Goal: Browse casually: Explore the website without a specific task or goal

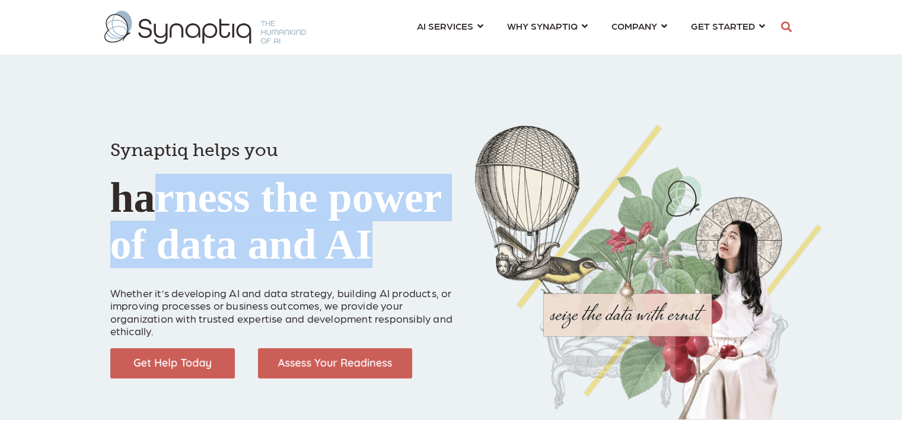
drag, startPoint x: 283, startPoint y: 263, endPoint x: 159, endPoint y: 178, distance: 150.6
click at [159, 178] on h1 "Synaptiq helps you harness the power of data and AI" at bounding box center [283, 194] width 347 height 150
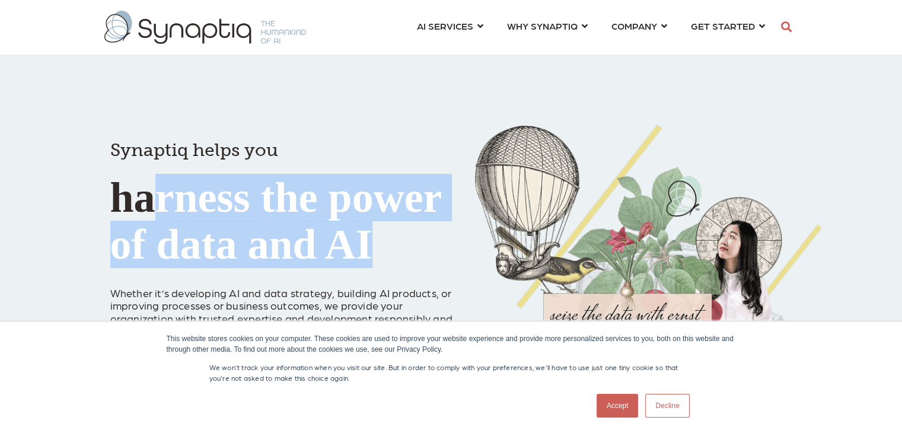
click at [159, 178] on h1 "Synaptiq helps you harness the power of data and AI" at bounding box center [283, 194] width 347 height 150
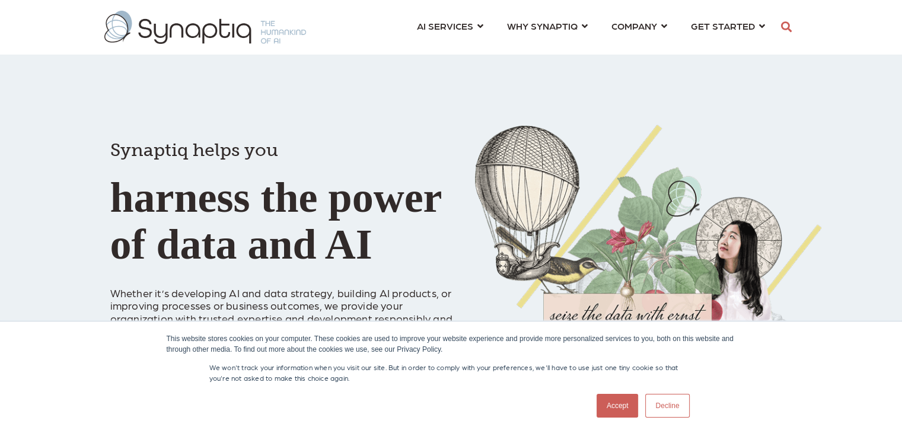
click at [662, 402] on link "Decline" at bounding box center [668, 406] width 44 height 24
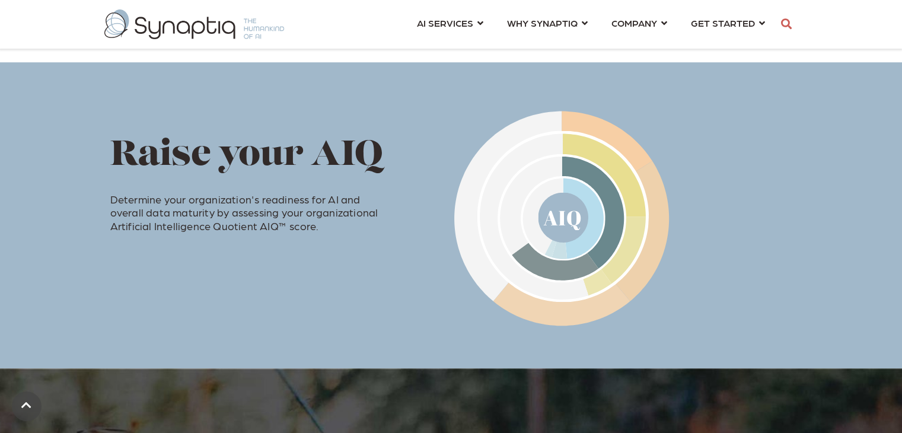
scroll to position [599, 0]
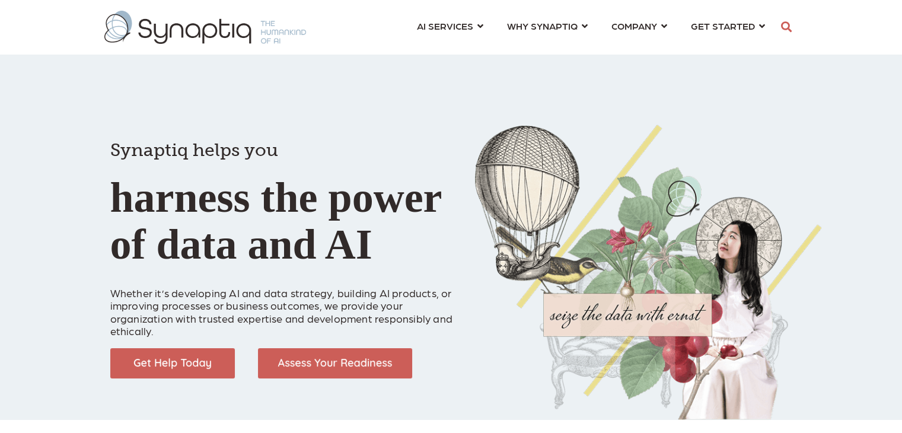
scroll to position [0, 5]
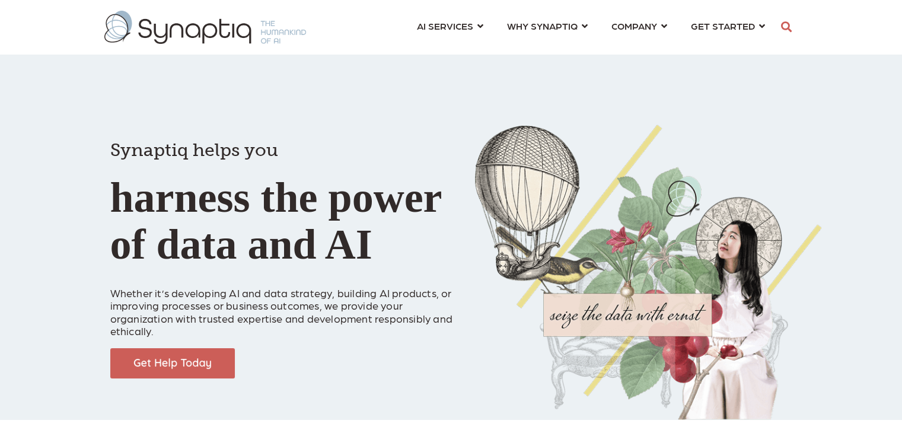
drag, startPoint x: 231, startPoint y: 171, endPoint x: 283, endPoint y: 243, distance: 88.8
click at [281, 242] on h1 "Synaptiq helps you harness the power of data and AI" at bounding box center [283, 194] width 347 height 150
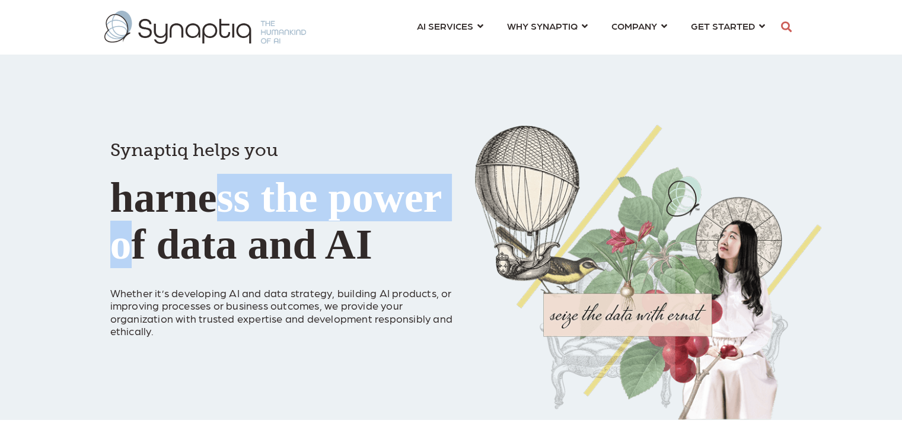
click at [283, 243] on h1 "Synaptiq helps you harness the power of data and AI" at bounding box center [283, 194] width 347 height 150
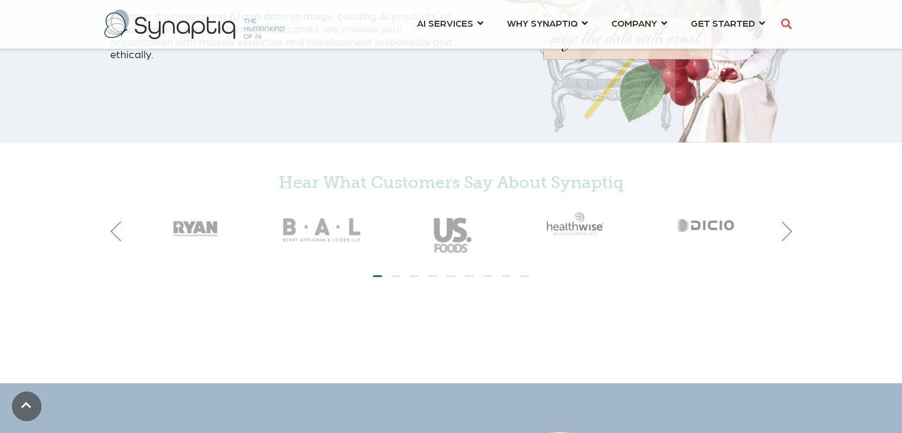
scroll to position [356, 0]
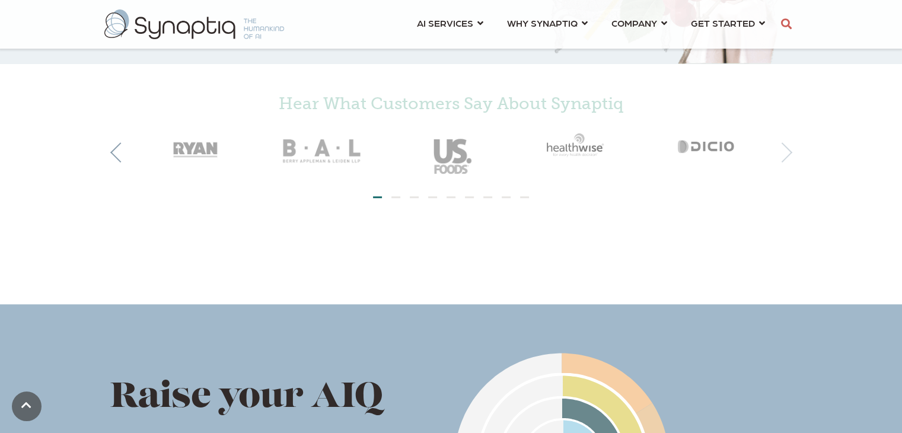
click at [780, 155] on button "Next" at bounding box center [782, 152] width 20 height 20
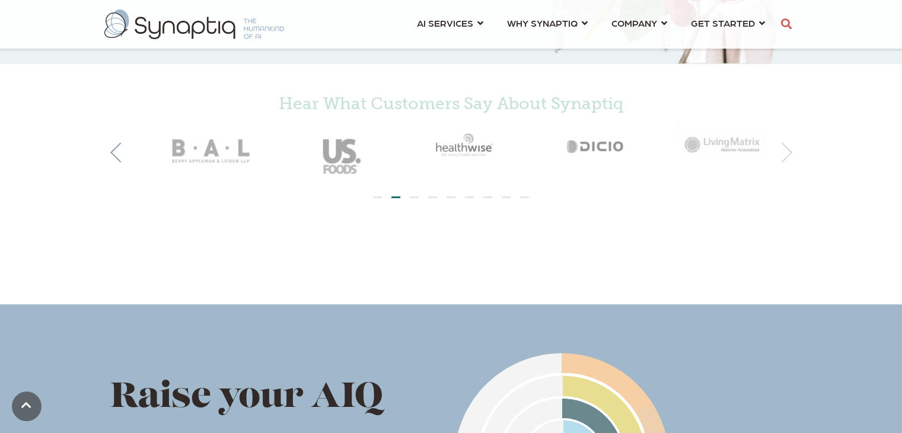
click at [780, 155] on button "Next" at bounding box center [782, 152] width 20 height 20
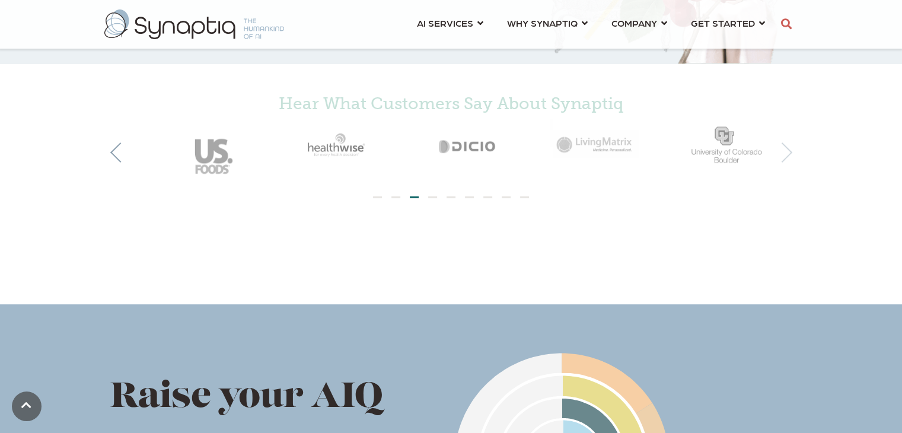
click at [781, 155] on button "Next" at bounding box center [782, 152] width 20 height 20
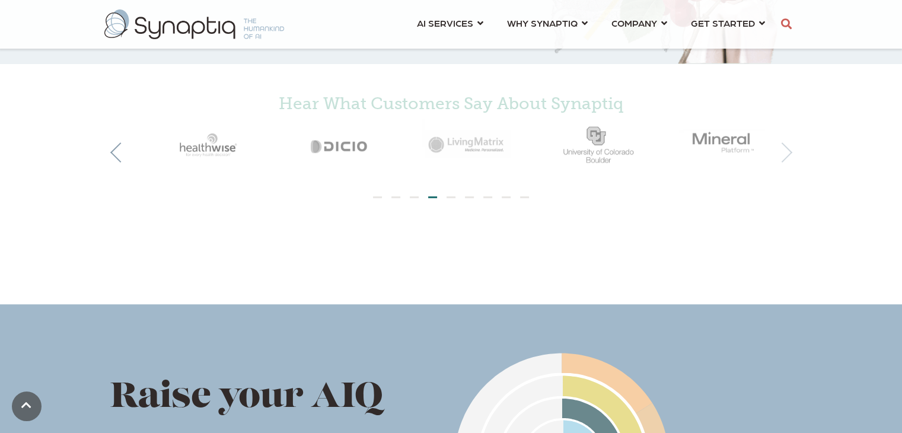
click at [781, 155] on button "Next" at bounding box center [782, 152] width 20 height 20
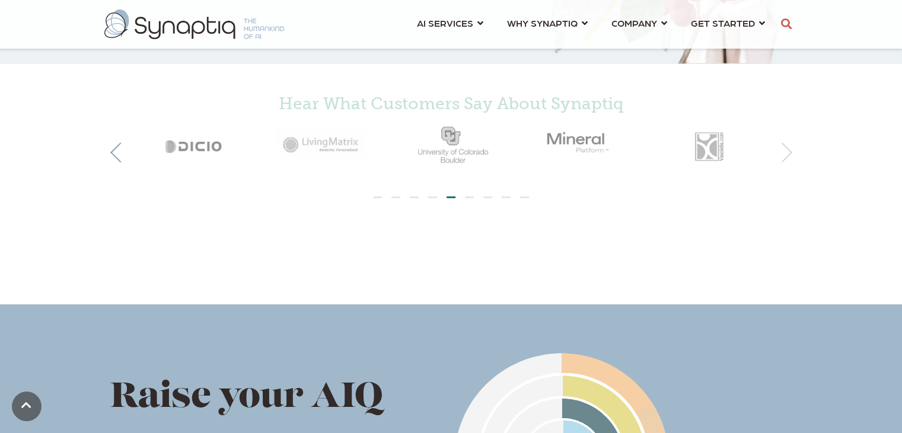
click at [781, 155] on button "Next" at bounding box center [782, 152] width 20 height 20
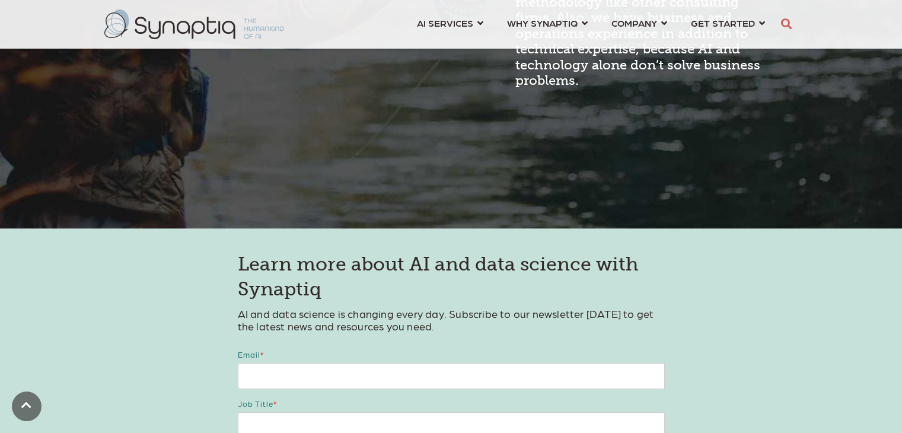
scroll to position [1543, 0]
